Goal: Register for event/course

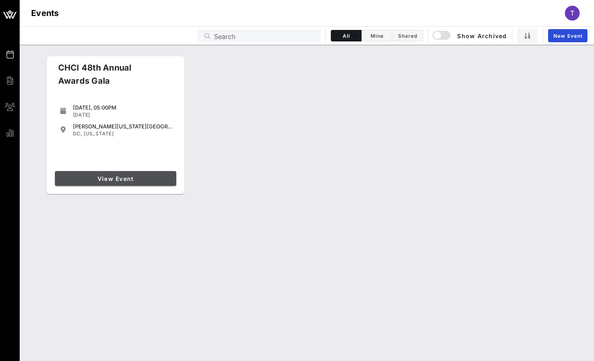
click at [137, 181] on span "View Event" at bounding box center [115, 178] width 115 height 7
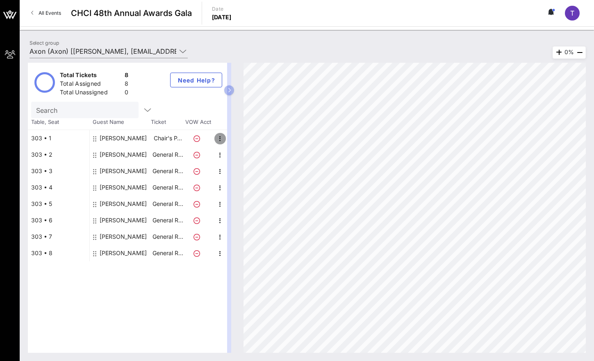
click at [221, 136] on icon "button" at bounding box center [220, 139] width 10 height 10
click at [216, 136] on icon "button" at bounding box center [220, 139] width 10 height 10
click at [49, 138] on div "303 • 1" at bounding box center [58, 138] width 61 height 16
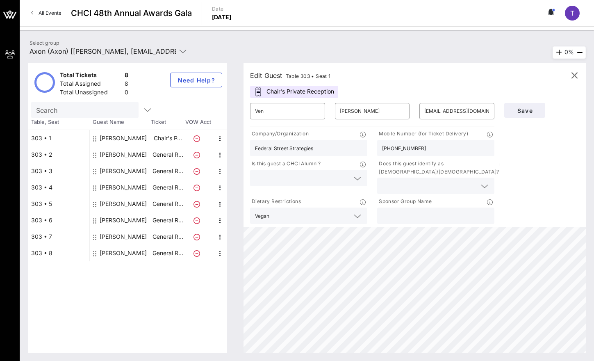
click at [259, 93] on icon at bounding box center [258, 91] width 8 height 9
click at [277, 93] on div "Chair's Private Reception" at bounding box center [294, 92] width 88 height 12
drag, startPoint x: 207, startPoint y: 77, endPoint x: 208, endPoint y: 87, distance: 9.9
click at [208, 87] on button "Need Help?" at bounding box center [196, 80] width 52 height 15
